Goal: Transaction & Acquisition: Book appointment/travel/reservation

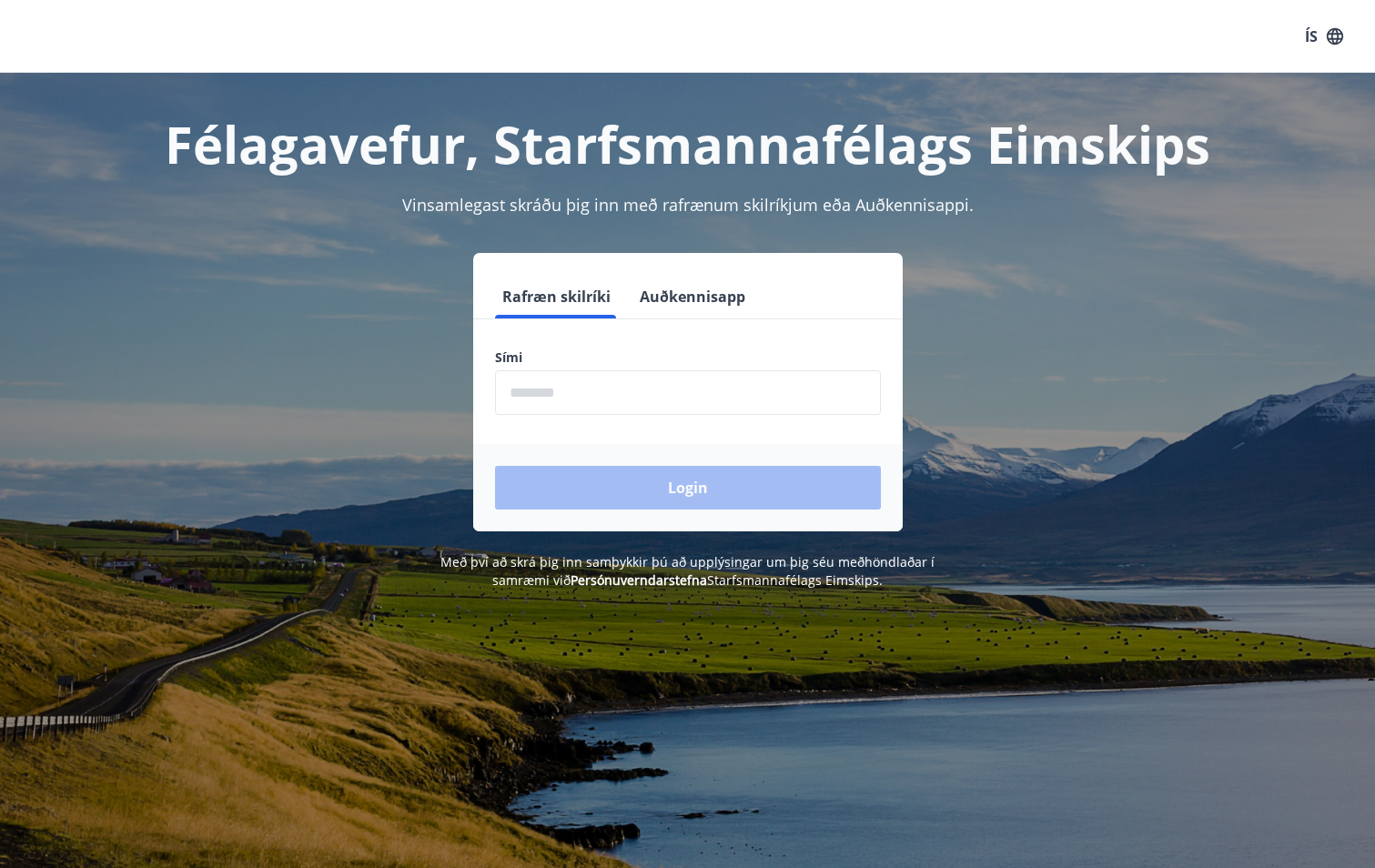
click at [668, 394] on input "phone" at bounding box center [687, 392] width 386 height 44
type input "********"
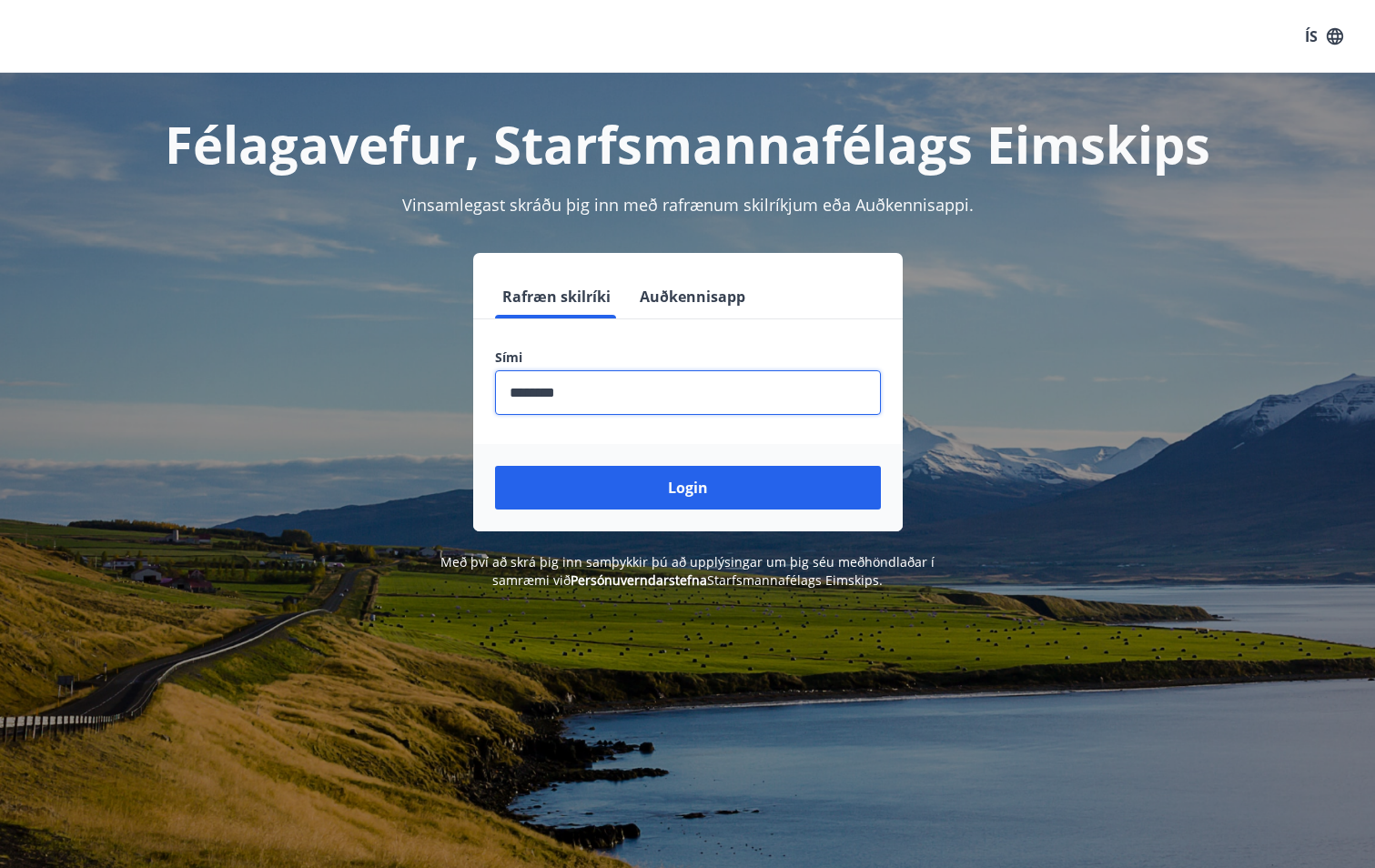
drag, startPoint x: 828, startPoint y: 482, endPoint x: 842, endPoint y: 482, distance: 14.0
click at [842, 482] on button "Login" at bounding box center [687, 487] width 386 height 44
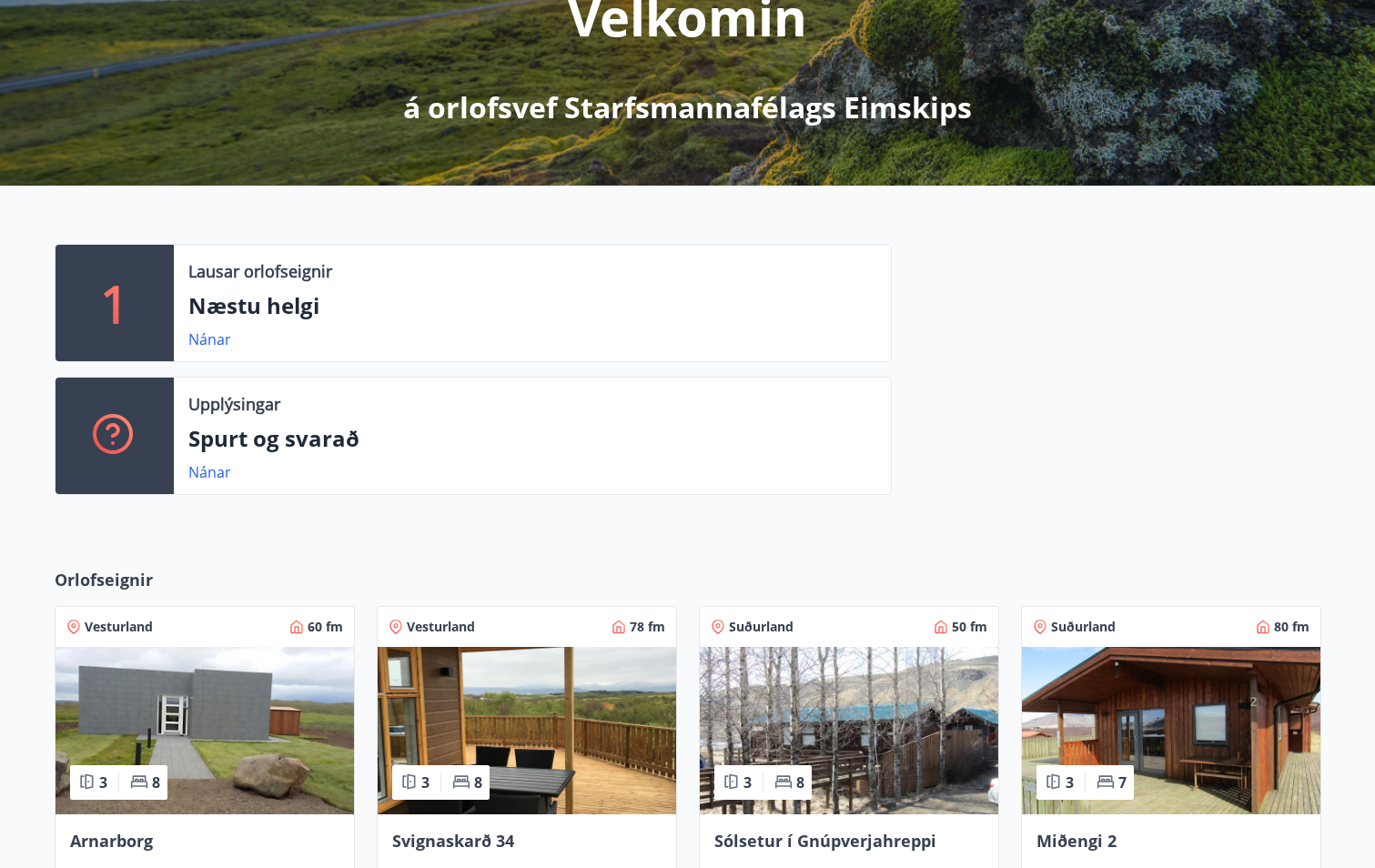
scroll to position [273, 0]
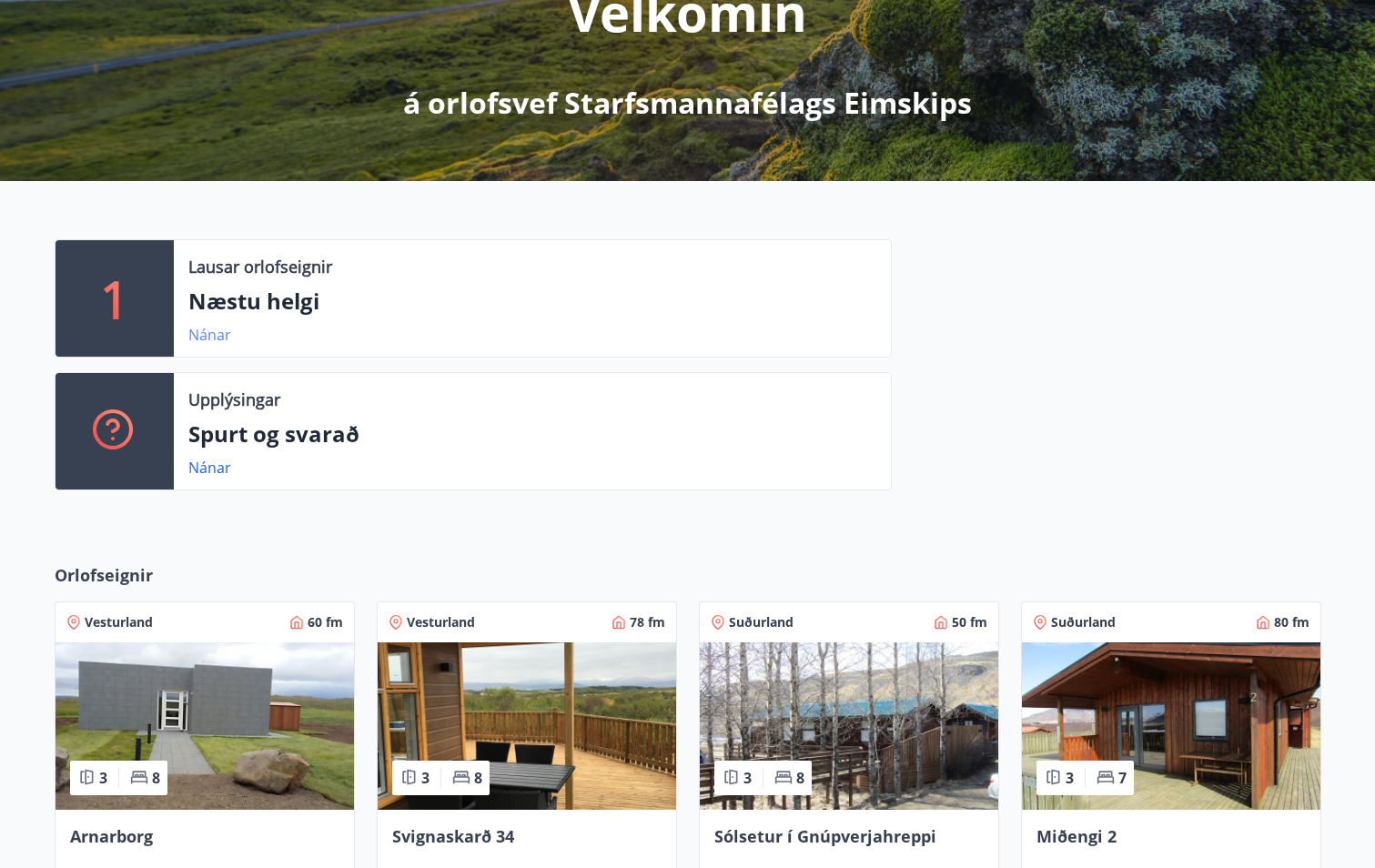
click at [215, 333] on link "Nánar" at bounding box center [210, 334] width 43 height 20
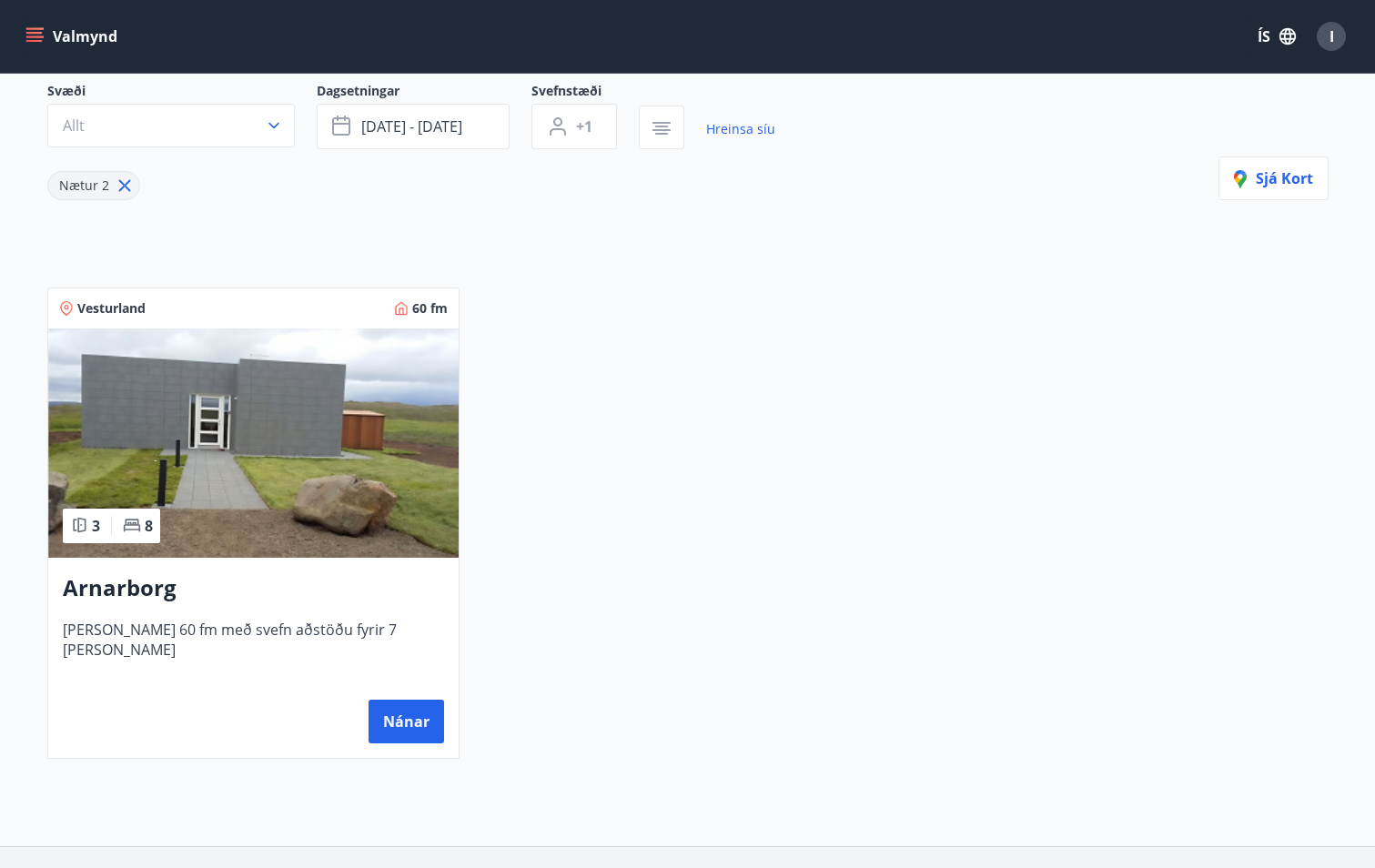
scroll to position [182, 0]
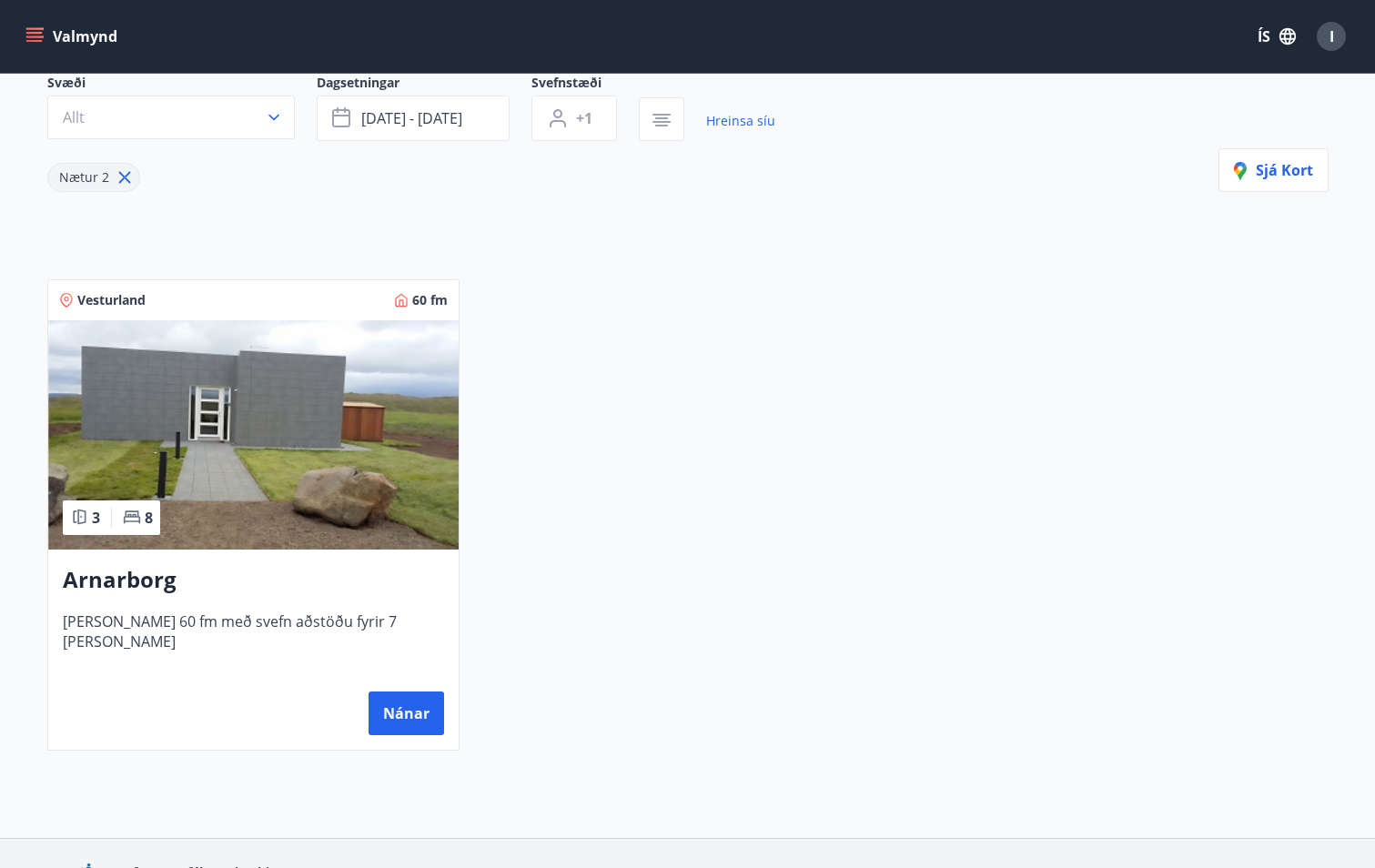
drag, startPoint x: 634, startPoint y: 486, endPoint x: 602, endPoint y: 468, distance: 36.7
click at [619, 481] on div "Vesturland 60 fm 3 8 Arnarborg [PERSON_NAME] 60 fm með svefn aðstöðu fyrir 7 [P…" at bounding box center [677, 503] width 1303 height 493
drag, startPoint x: 15, startPoint y: 0, endPoint x: 454, endPoint y: 126, distance: 456.7
click at [454, 126] on span "[DATE] - [DATE]" at bounding box center [412, 117] width 101 height 20
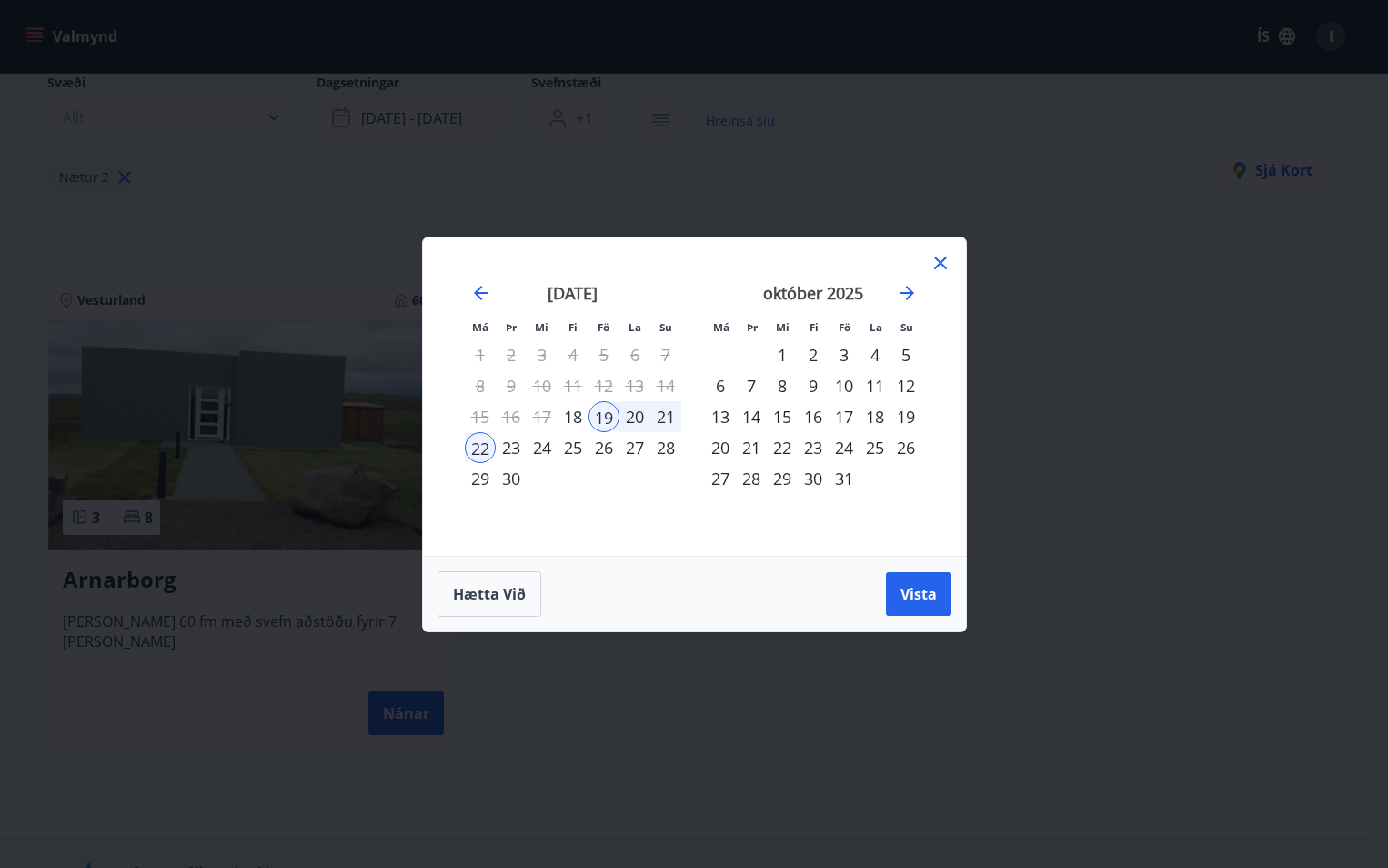
click at [943, 254] on icon at bounding box center [940, 262] width 22 height 22
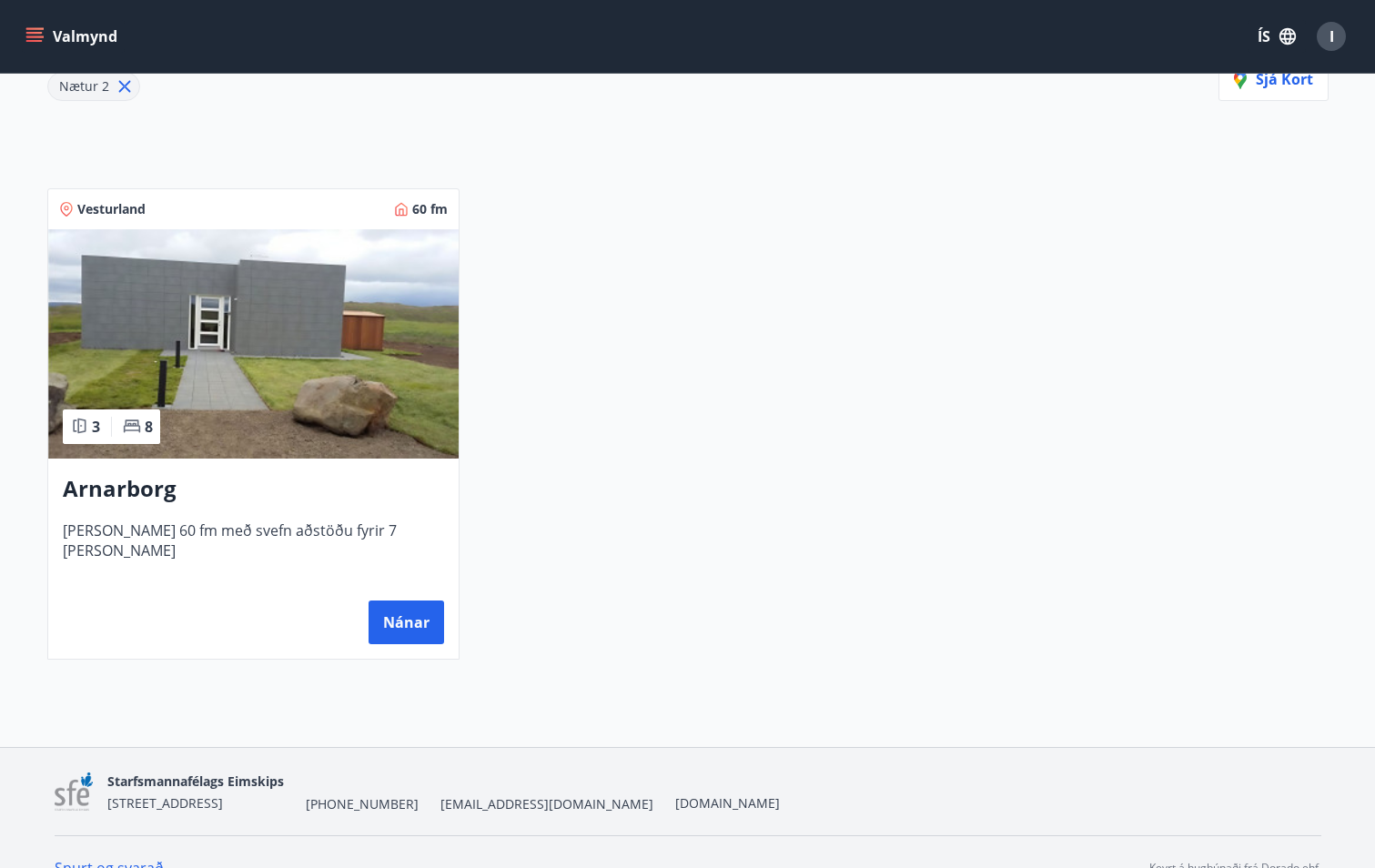
scroll to position [305, 0]
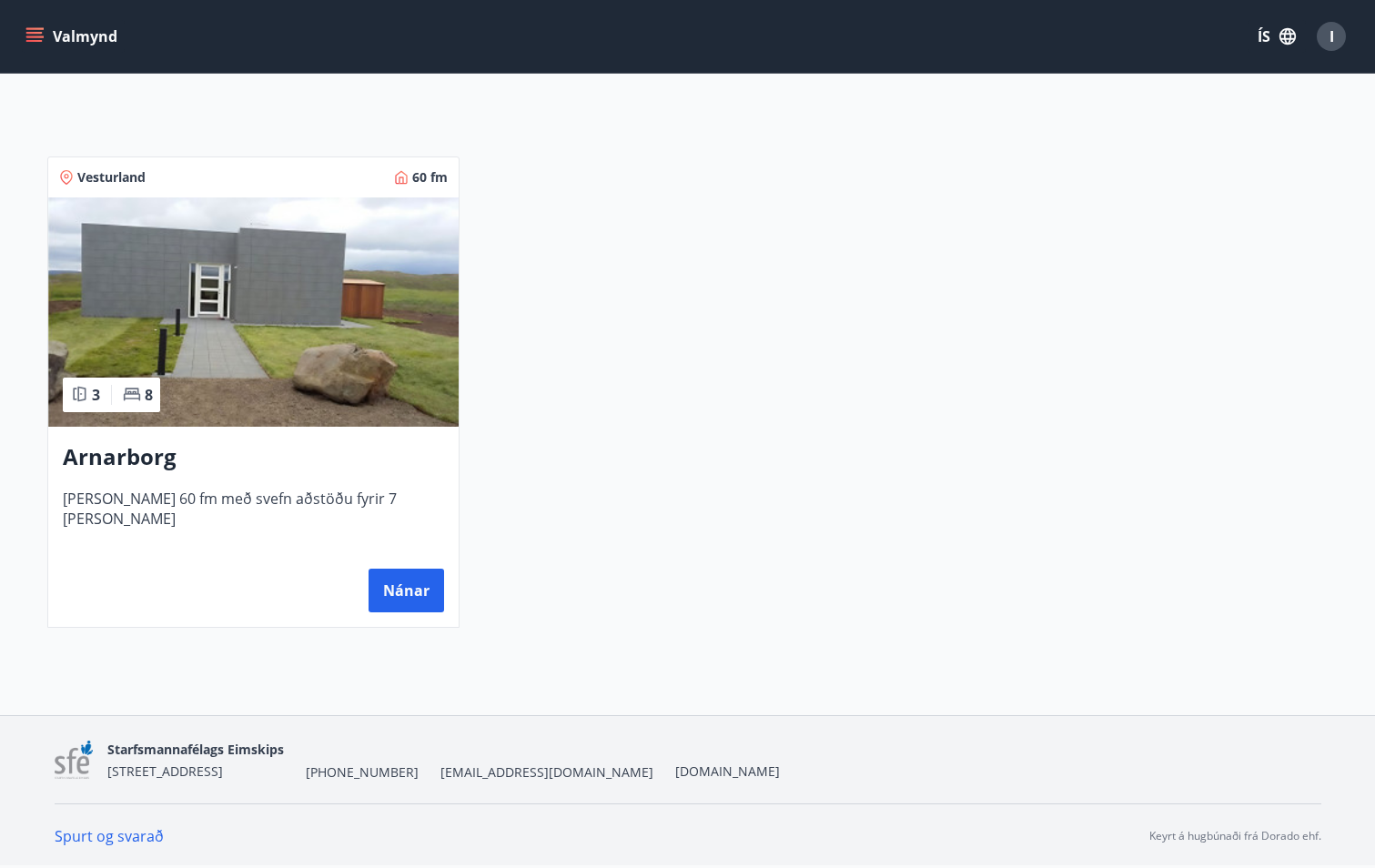
click at [283, 487] on div "Arnarborg [PERSON_NAME] 60 fm með svefn aðstöðu fyrir 7 [PERSON_NAME] Nánar" at bounding box center [252, 526] width 410 height 200
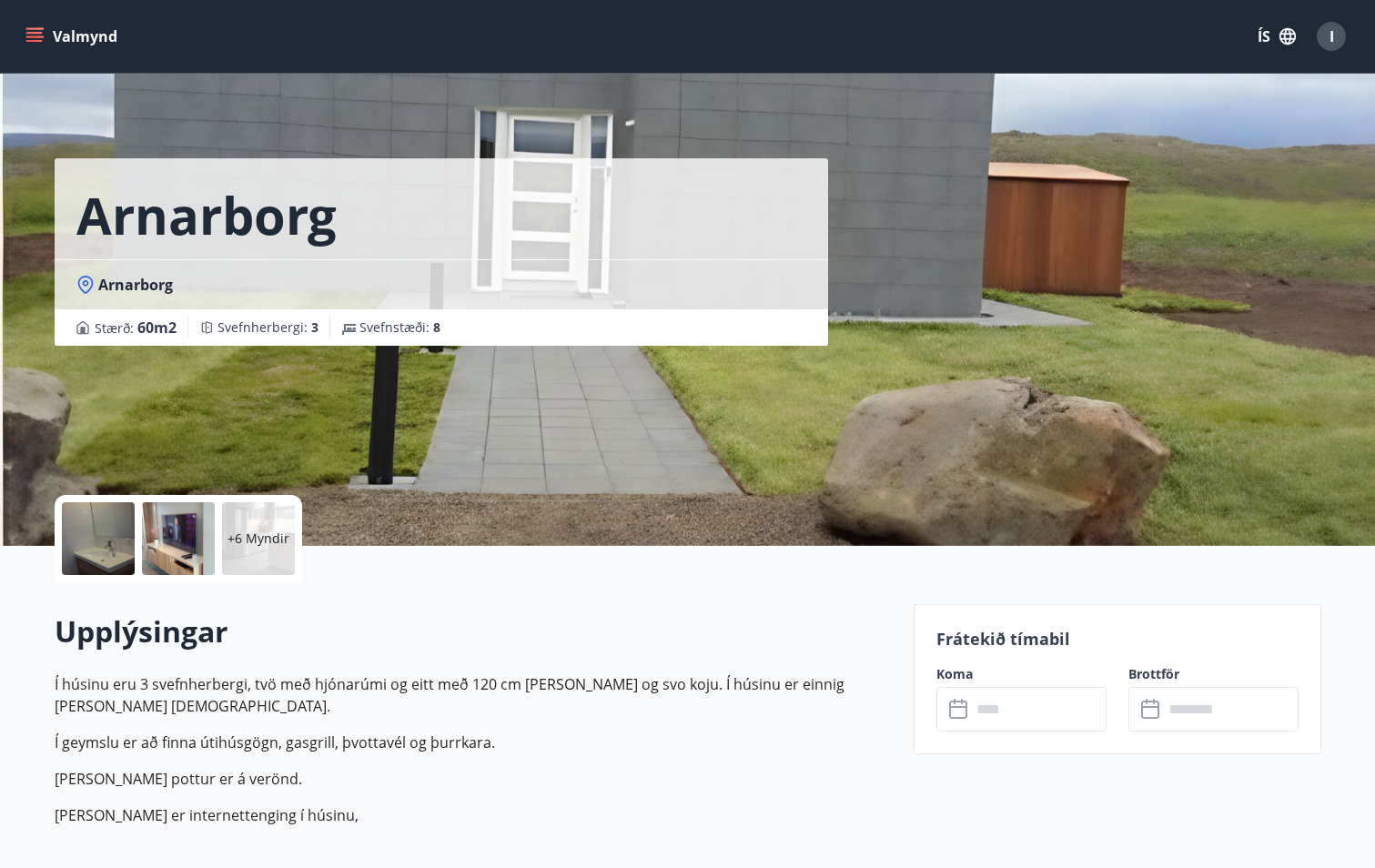
click at [118, 541] on div at bounding box center [99, 539] width 73 height 73
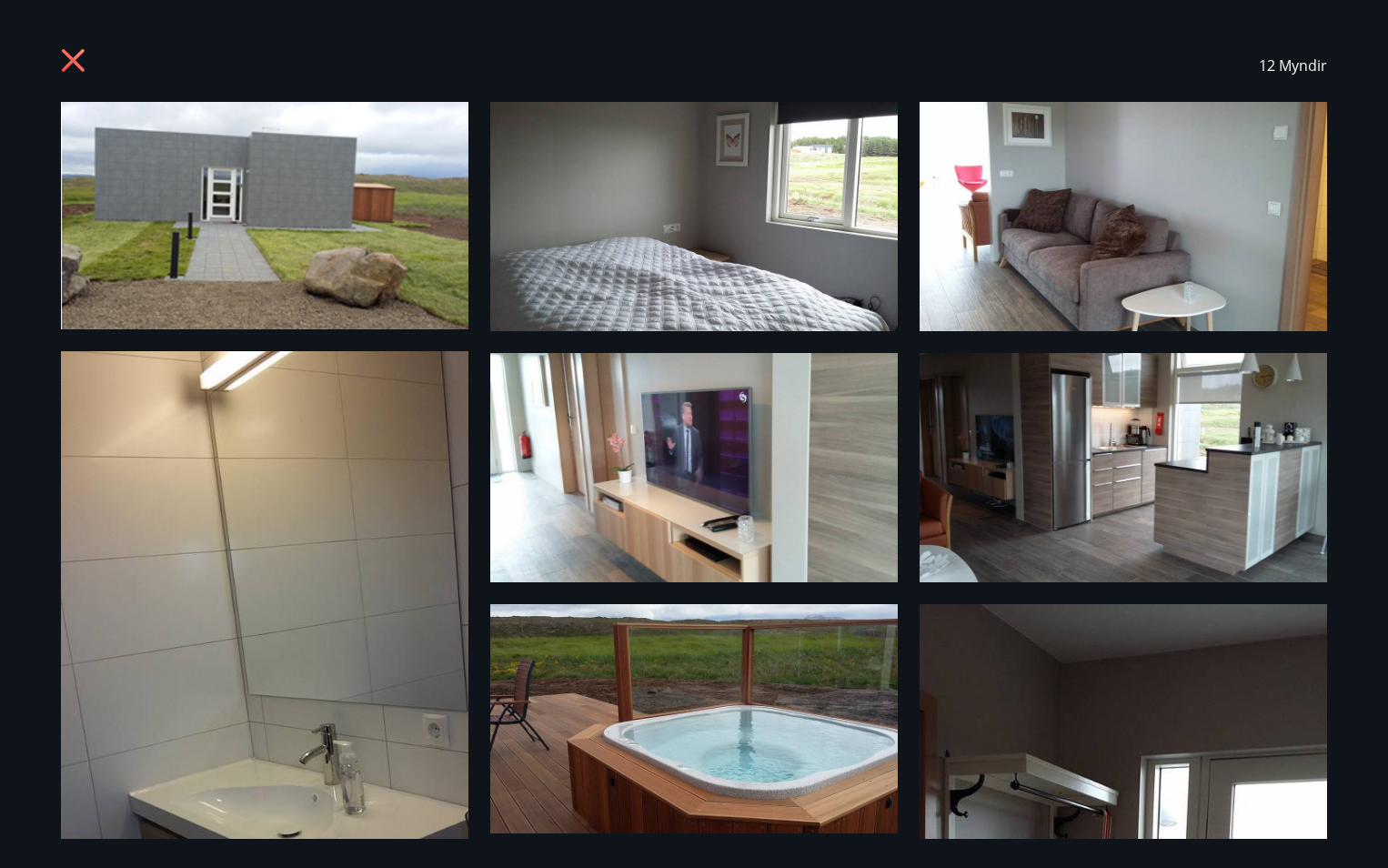
click at [804, 224] on img at bounding box center [694, 217] width 407 height 229
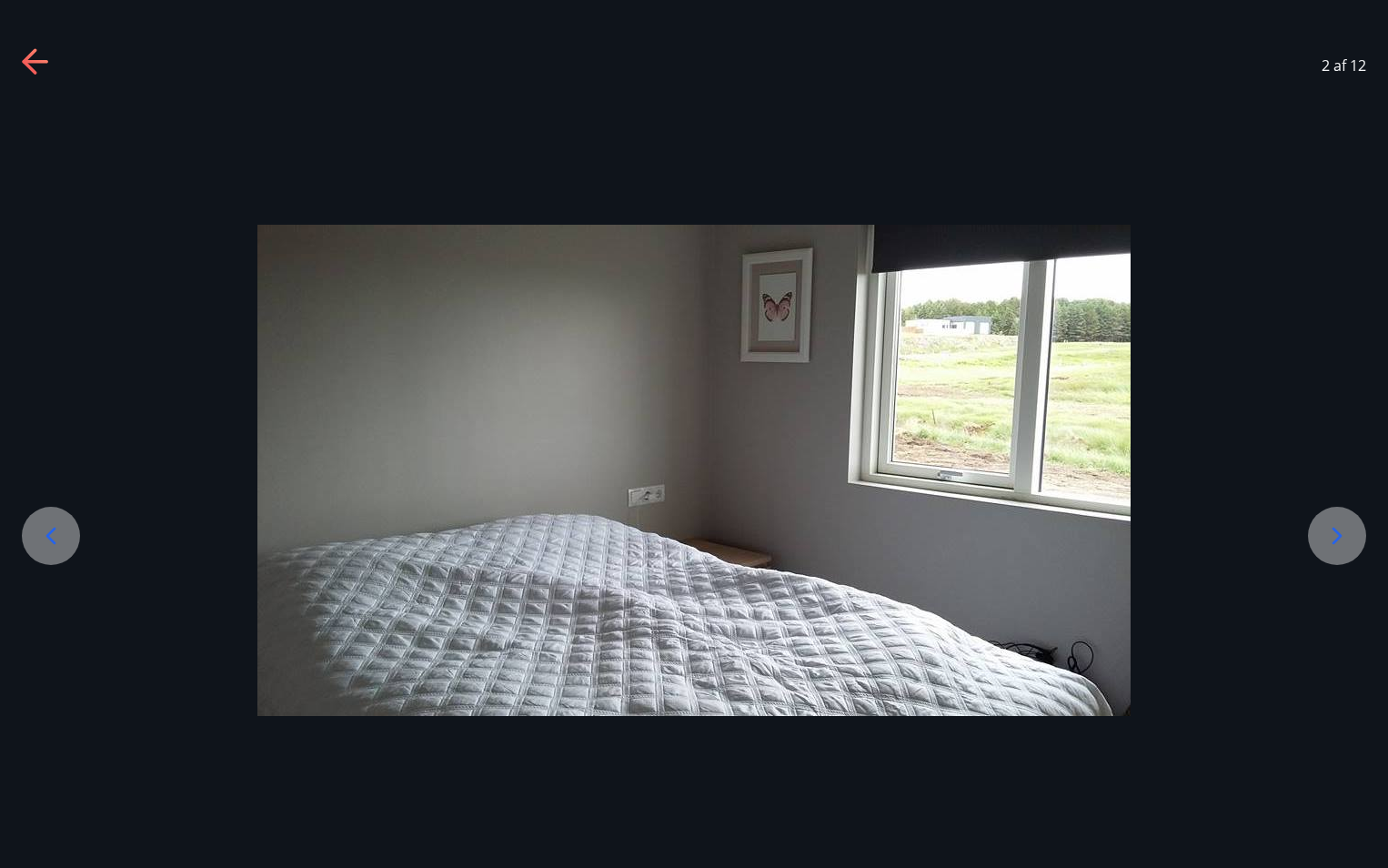
click at [1334, 541] on icon at bounding box center [1336, 535] width 29 height 29
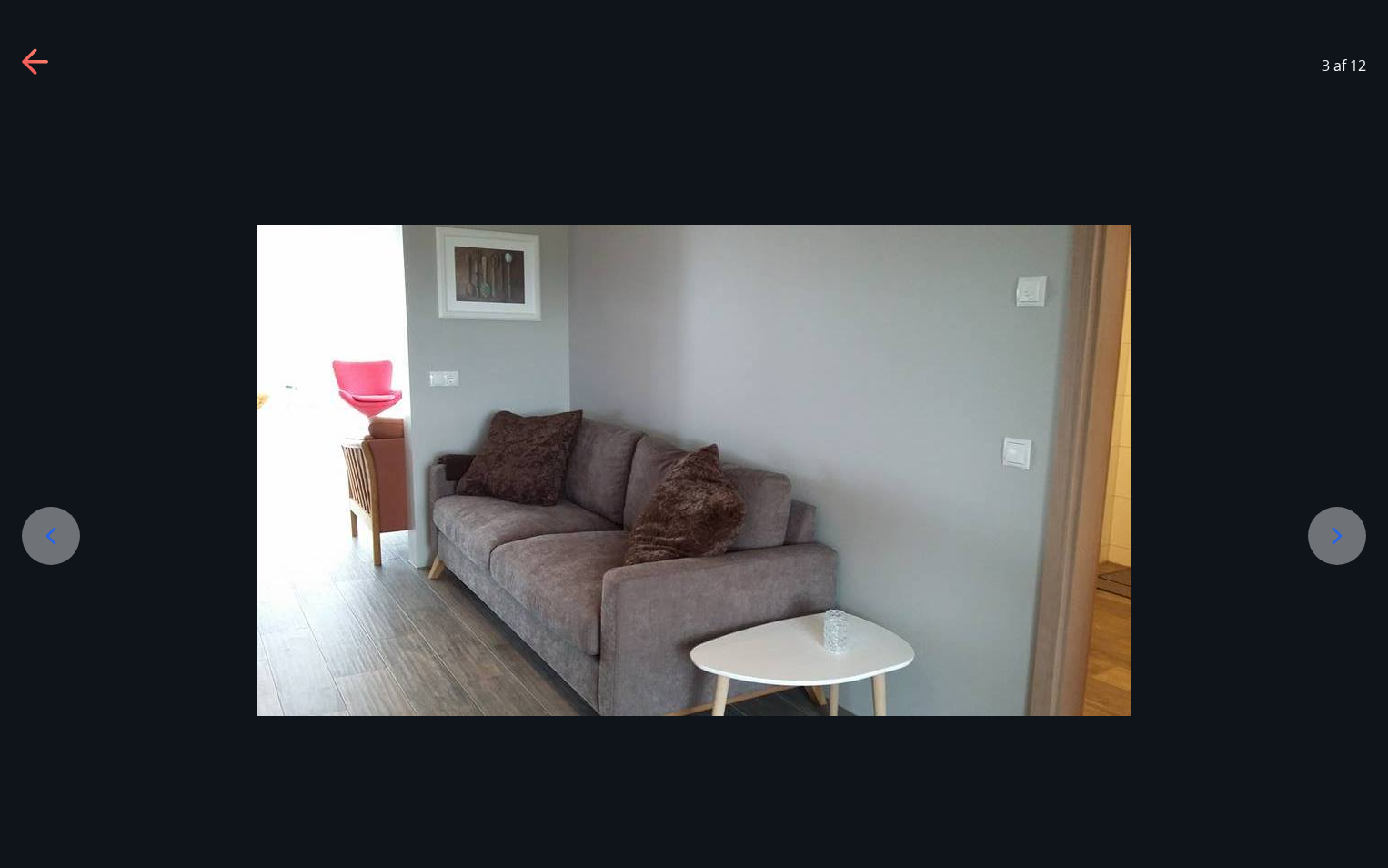
click at [1334, 541] on icon at bounding box center [1336, 535] width 29 height 29
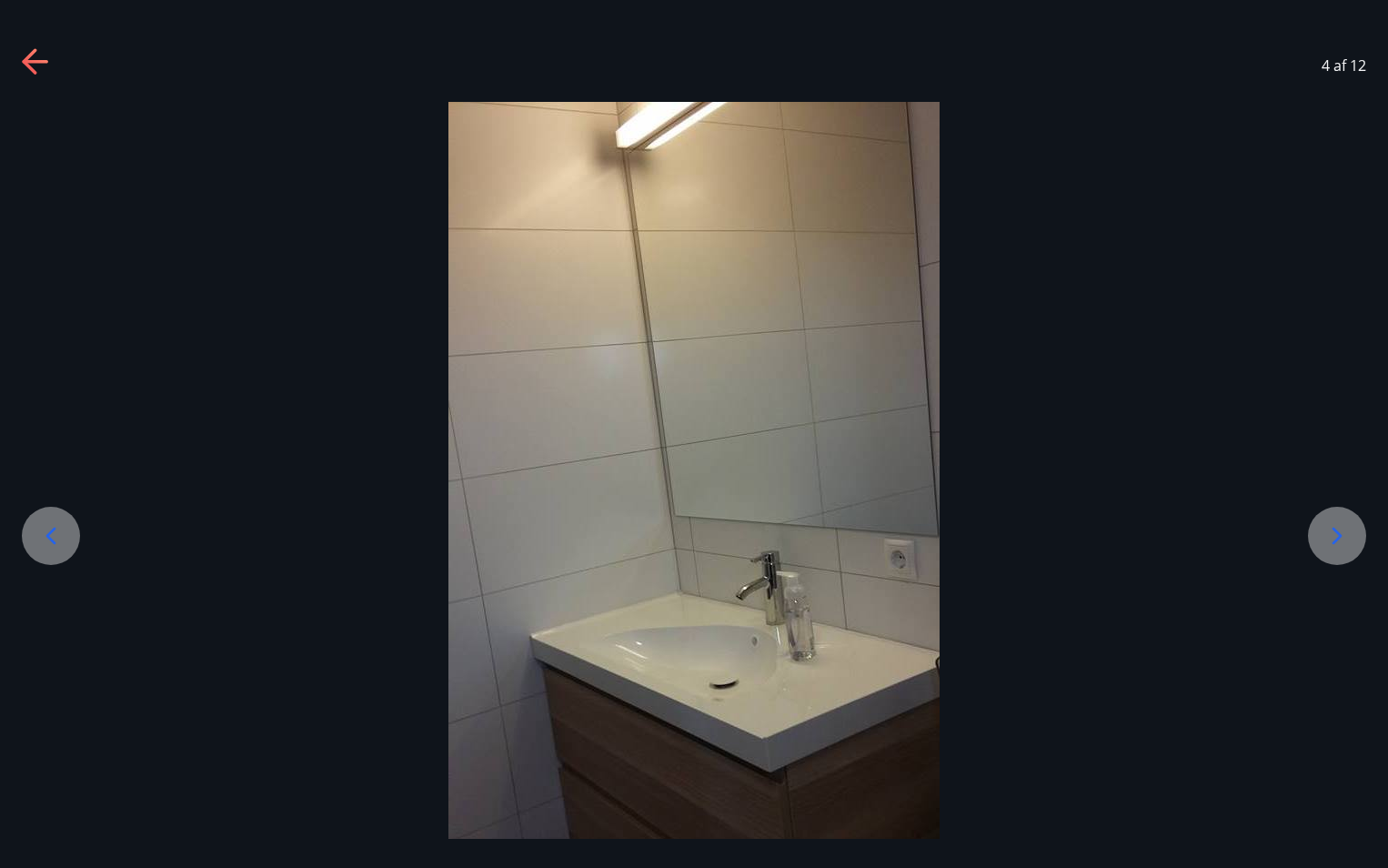
click at [1334, 541] on icon at bounding box center [1336, 535] width 29 height 29
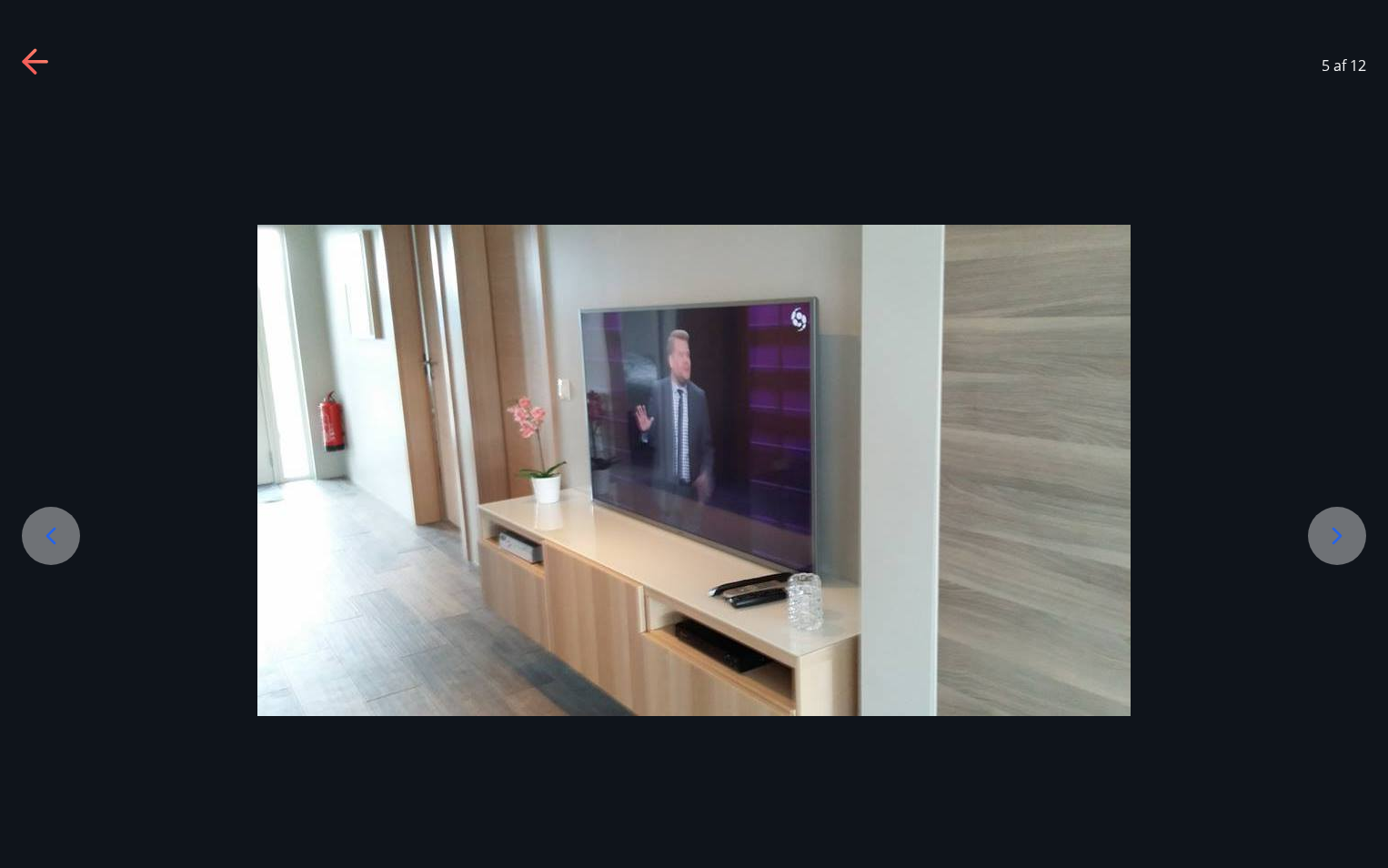
click at [1334, 541] on icon at bounding box center [1336, 535] width 29 height 29
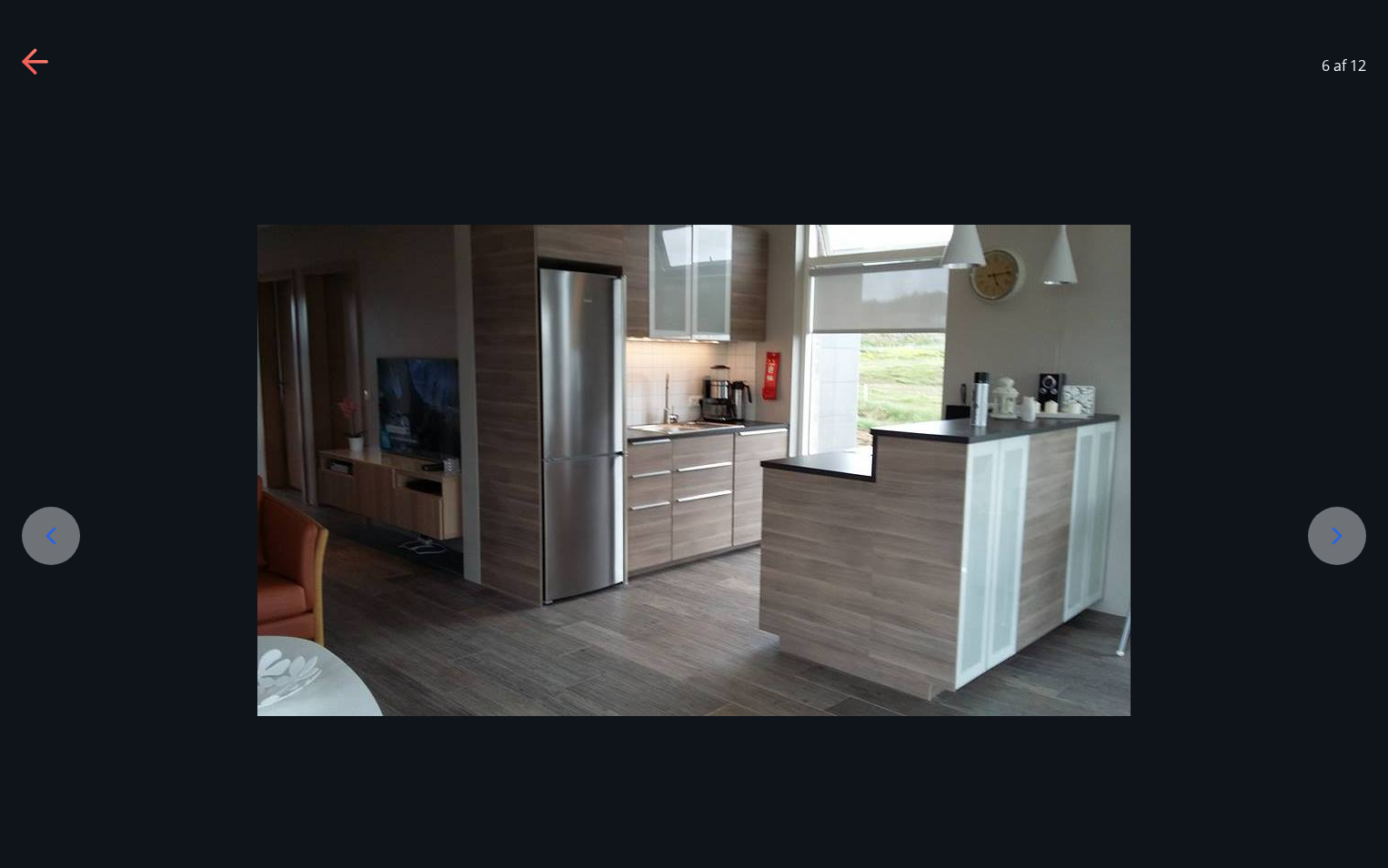
click at [1334, 541] on icon at bounding box center [1336, 535] width 29 height 29
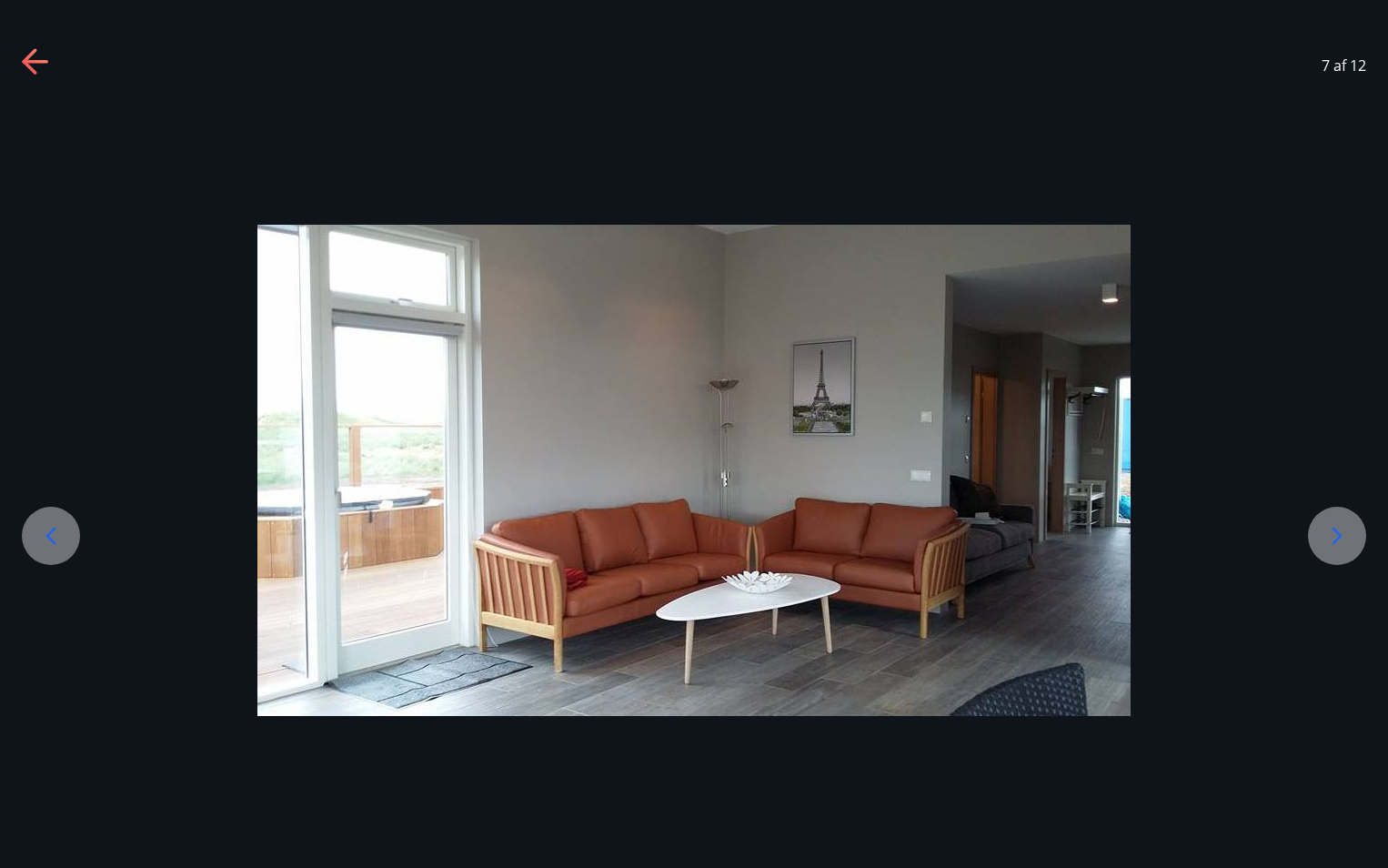
click at [1334, 541] on icon at bounding box center [1336, 535] width 29 height 29
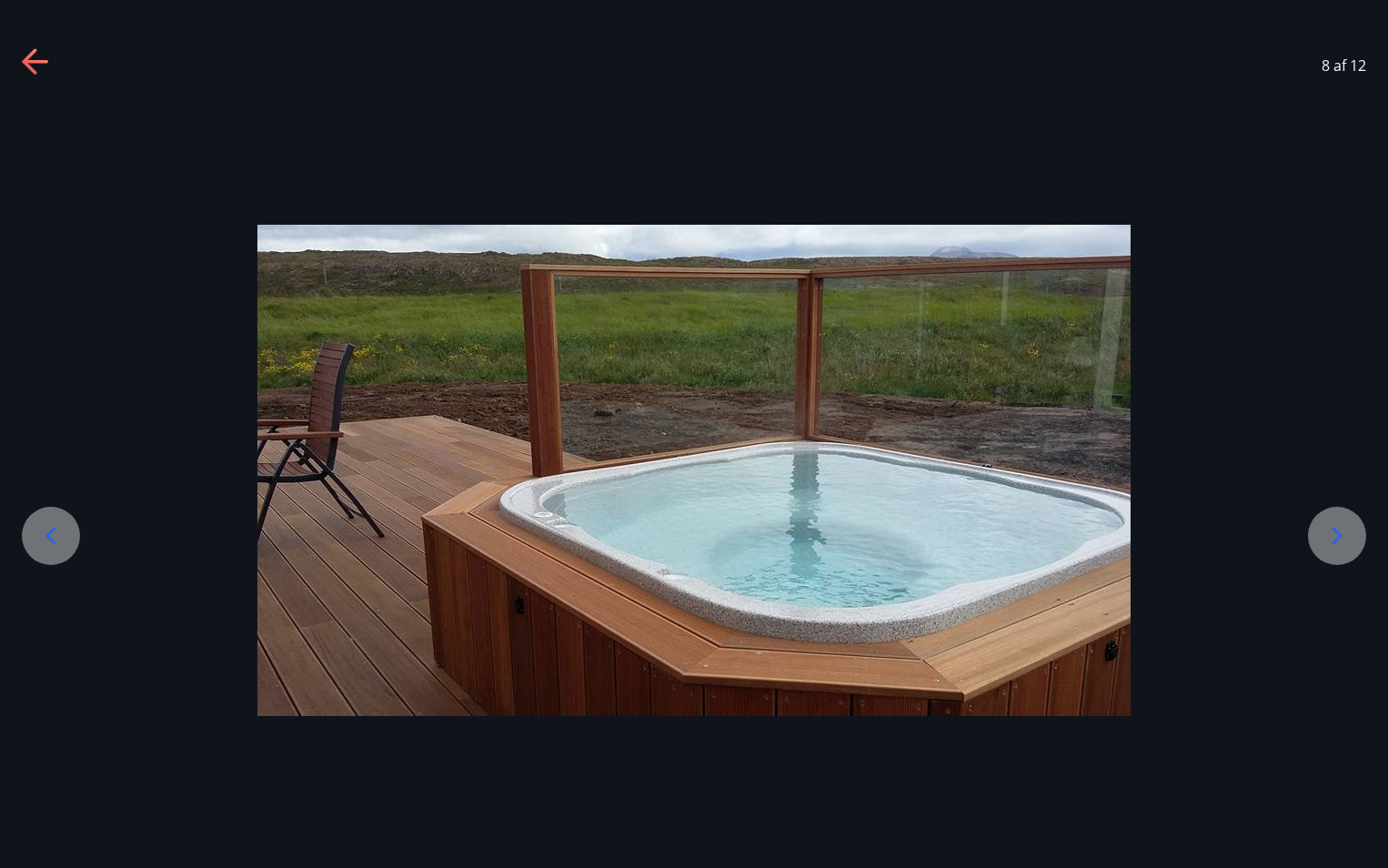
click at [1334, 541] on icon at bounding box center [1336, 535] width 29 height 29
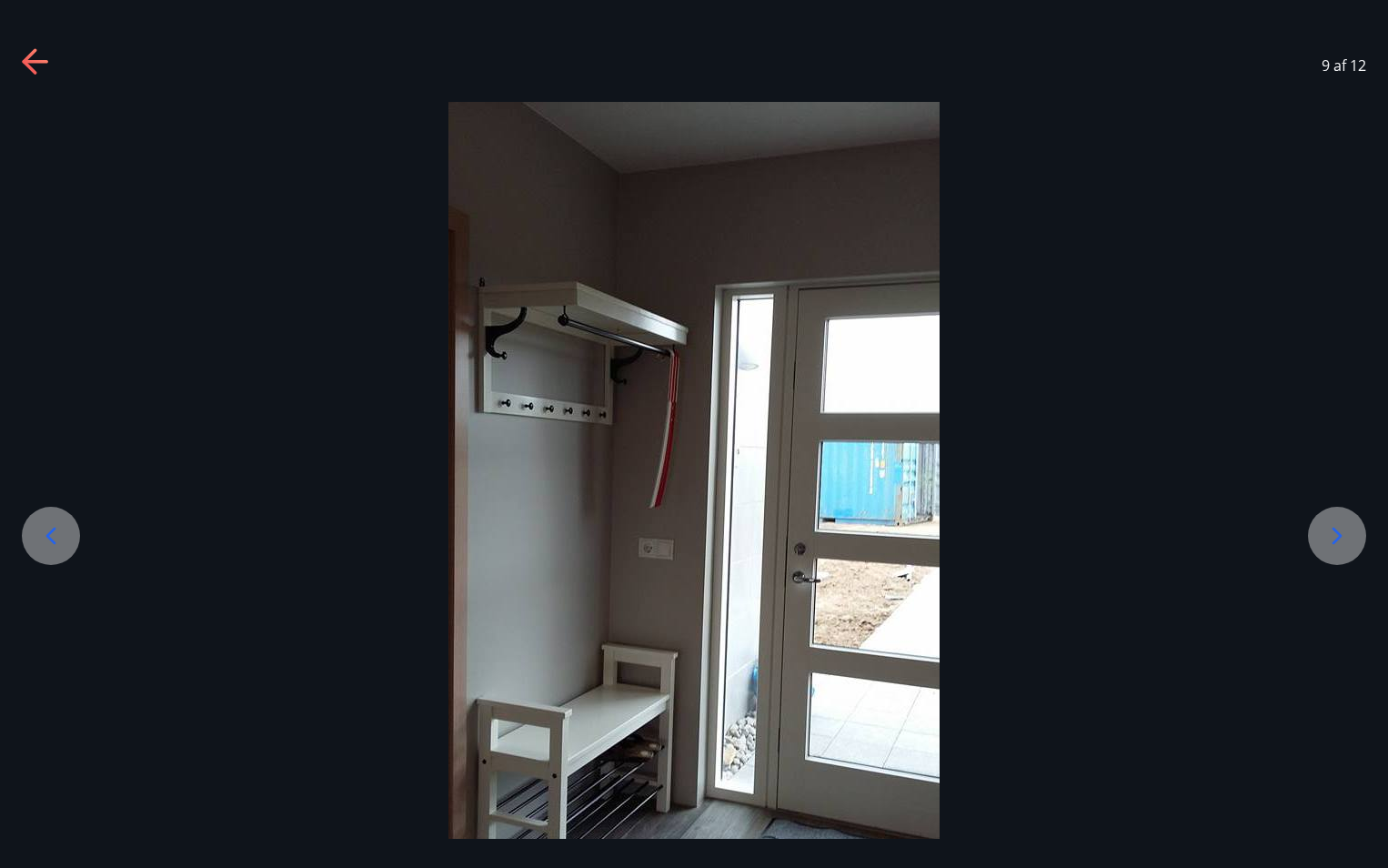
click at [1334, 541] on icon at bounding box center [1336, 535] width 29 height 29
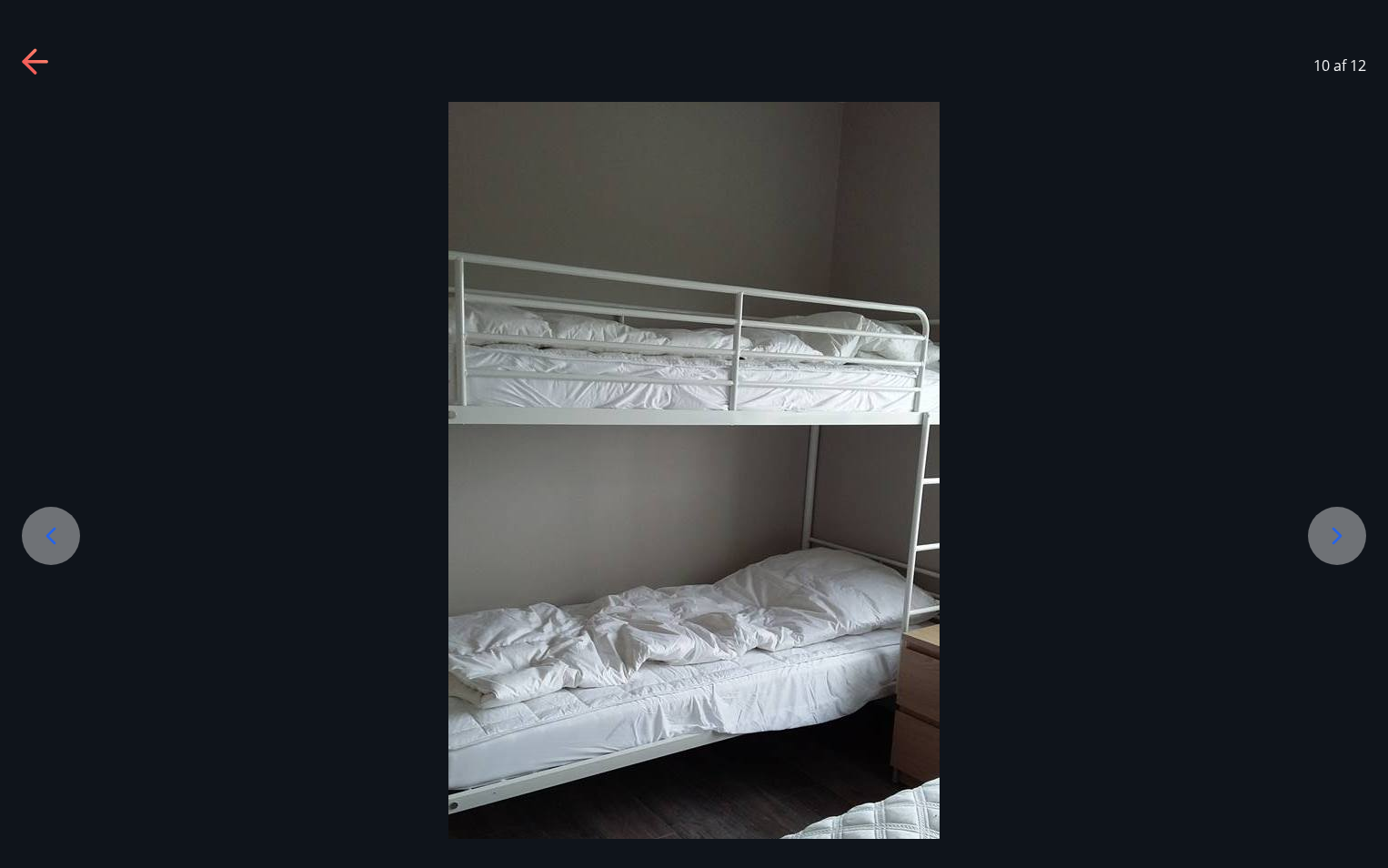
click at [69, 530] on div at bounding box center [51, 536] width 58 height 58
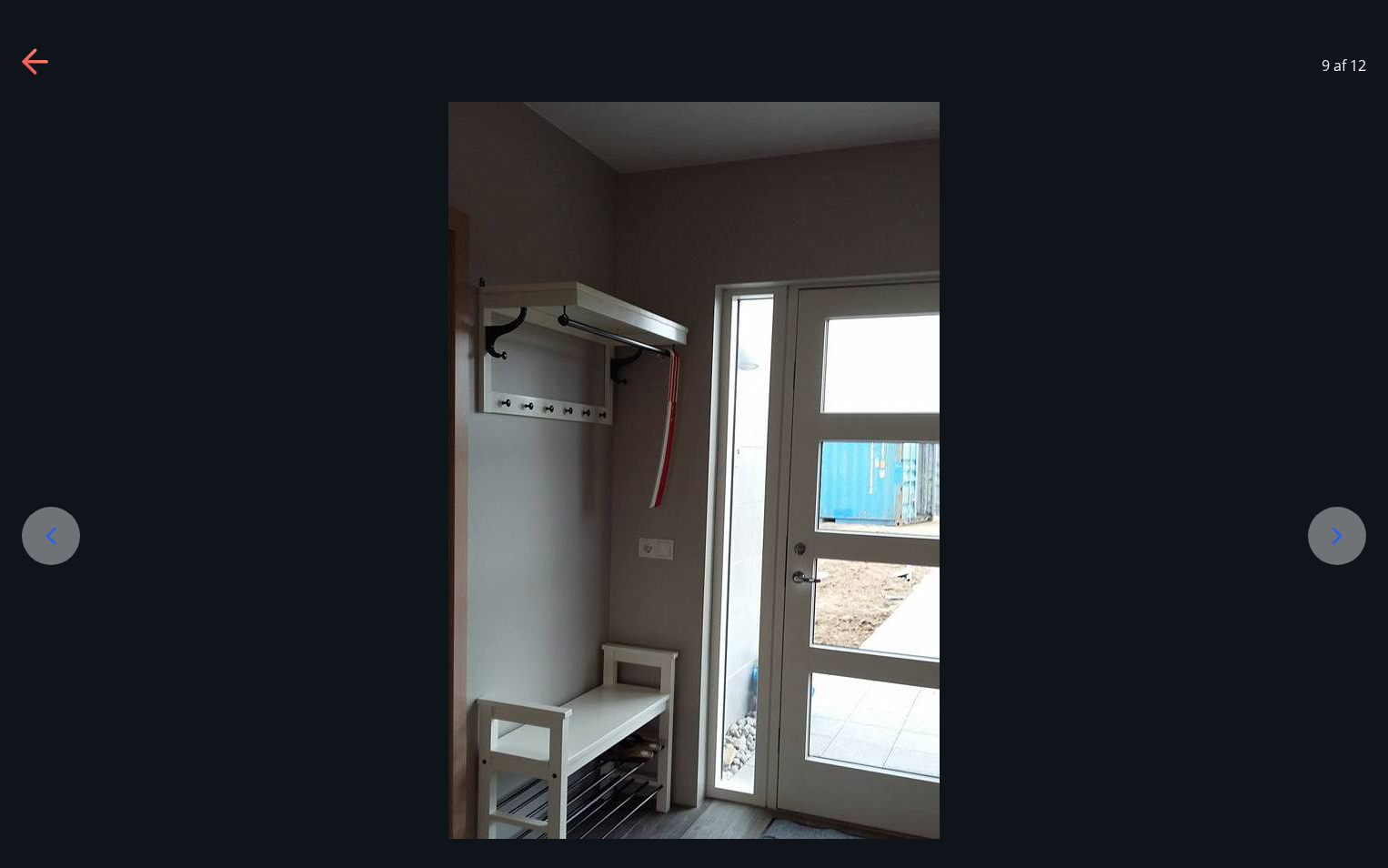
click at [69, 530] on div at bounding box center [51, 536] width 58 height 58
